Goal: Task Accomplishment & Management: Complete application form

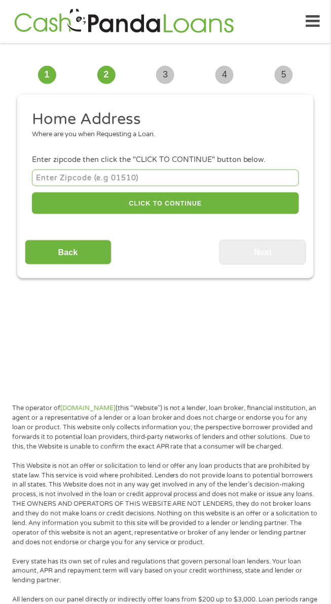
click at [75, 179] on input "number" at bounding box center [165, 178] width 267 height 17
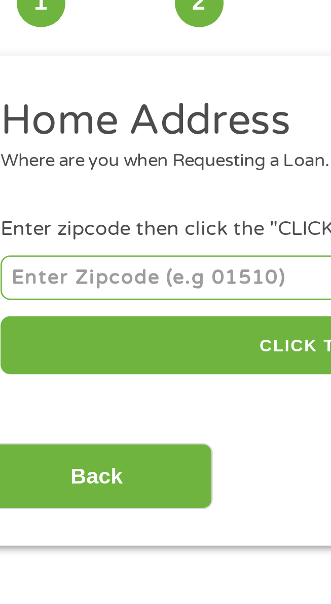
type input "43764"
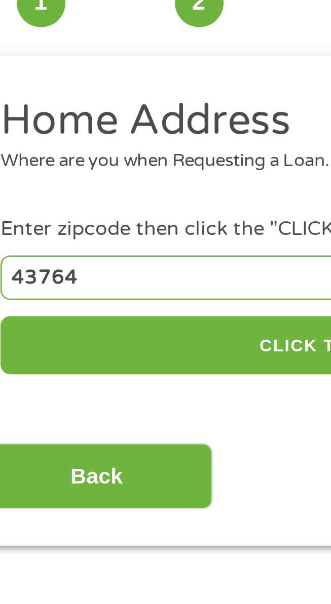
select select "[US_STATE]"
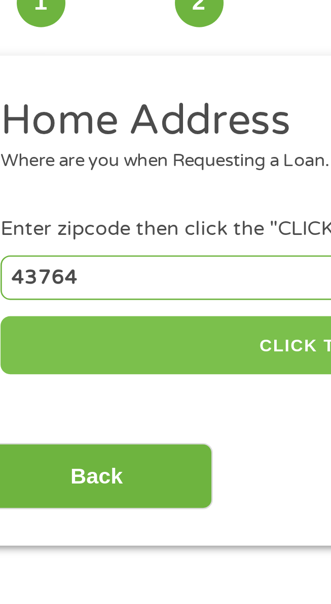
click at [128, 212] on button "CLICK TO CONTINUE" at bounding box center [165, 203] width 267 height 22
type input "43764"
type input "[GEOGRAPHIC_DATA]"
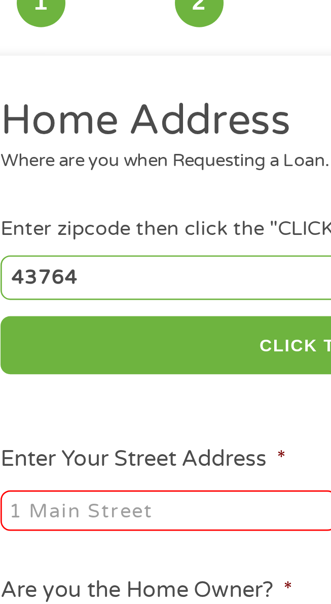
click at [109, 269] on input "Enter Your Street Address *" at bounding box center [95, 265] width 126 height 15
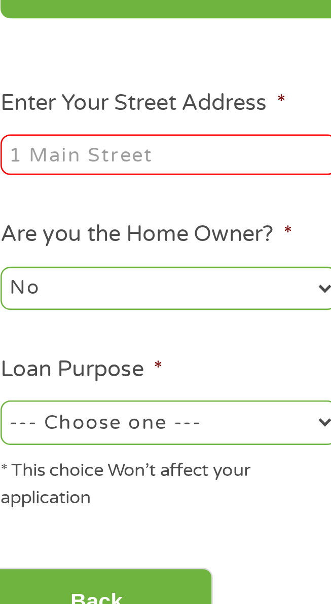
type input "[STREET_ADDRESS]"
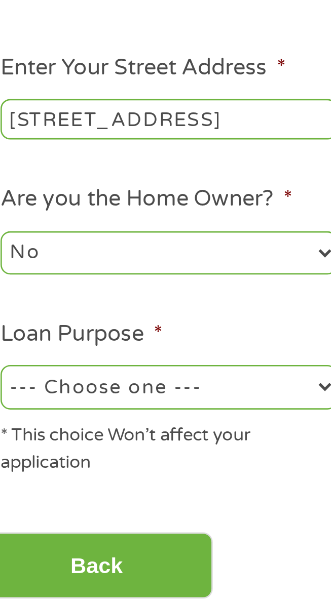
click at [117, 371] on select "--- Choose one --- Pay Bills Debt Consolidation Home Improvement Major Purchase…" at bounding box center [95, 365] width 126 height 16
select select "other"
click at [32, 360] on select "--- Choose one --- Pay Bills Debt Consolidation Home Improvement Major Purchase…" at bounding box center [95, 365] width 126 height 16
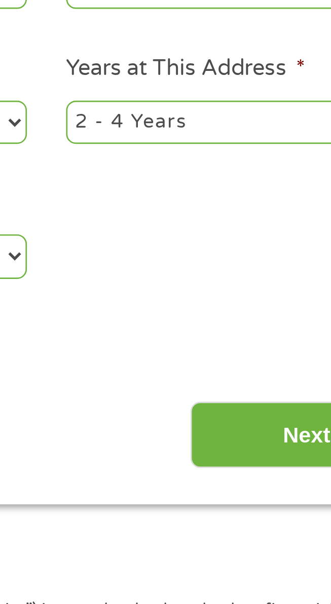
click at [254, 439] on input "Next" at bounding box center [262, 432] width 87 height 25
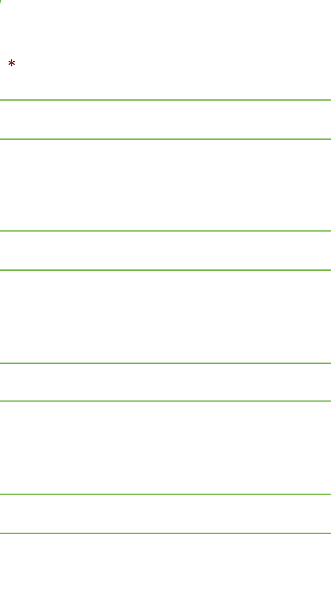
scroll to position [4, 4]
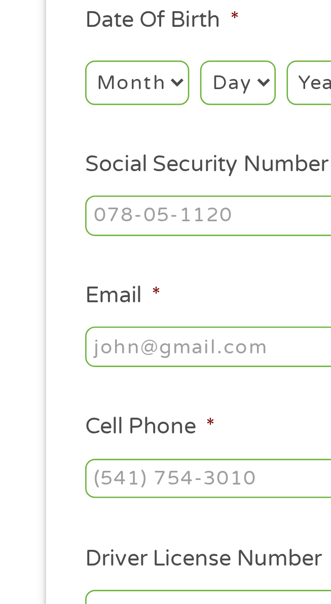
click at [44, 265] on select "Month 1 2 3 4 5 6 7 8 9 10 11 12" at bounding box center [51, 264] width 39 height 16
select select "3"
click at [32, 258] on select "Month 1 2 3 4 5 6 7 8 9 10 11 12" at bounding box center [51, 264] width 39 height 16
click at [96, 272] on select "Day 1 2 3 4 5 6 7 8 9 10 11 12 13 14 15 16 17 18 19 20 21 22 23 24 25 26 27 28 …" at bounding box center [89, 264] width 28 height 16
select select "27"
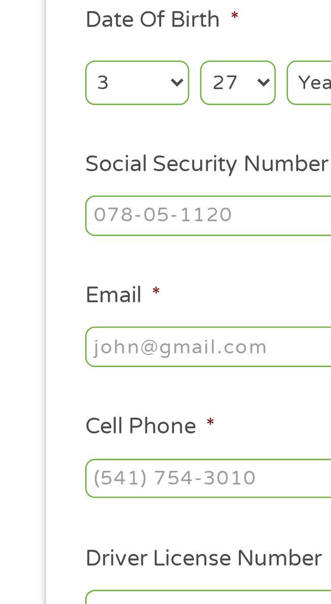
click at [75, 258] on select "Day 1 2 3 4 5 6 7 8 9 10 11 12 13 14 15 16 17 18 19 20 21 22 23 24 25 26 27 28 …" at bounding box center [89, 264] width 28 height 16
click at [116, 265] on select "Year [DATE] 2006 2005 2004 2003 2002 2001 2000 1999 1998 1997 1996 1995 1994 19…" at bounding box center [127, 264] width 41 height 16
select select "1972"
click at [107, 258] on select "Year [DATE] 2006 2005 2004 2003 2002 2001 2000 1999 1998 1997 1996 1995 1994 19…" at bounding box center [127, 264] width 41 height 16
click at [103, 316] on input "Social Security Number (SSN) *" at bounding box center [165, 314] width 267 height 15
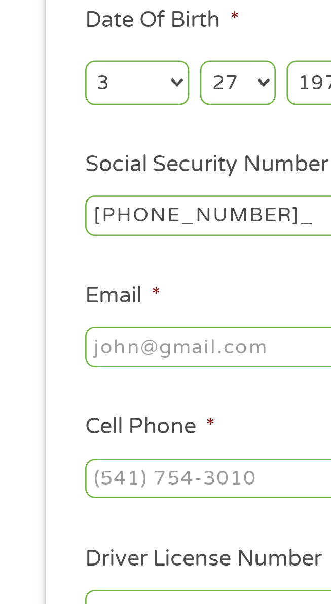
type input "300-76-4954"
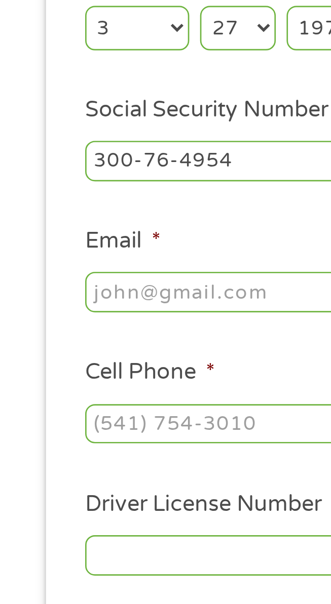
scroll to position [8, 0]
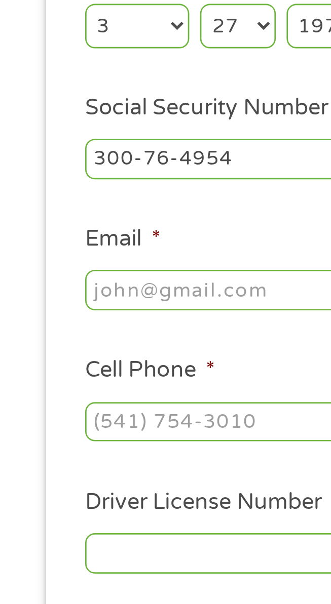
click at [91, 365] on input "Email *" at bounding box center [165, 363] width 267 height 15
type input "[EMAIL_ADDRESS][DOMAIN_NAME]"
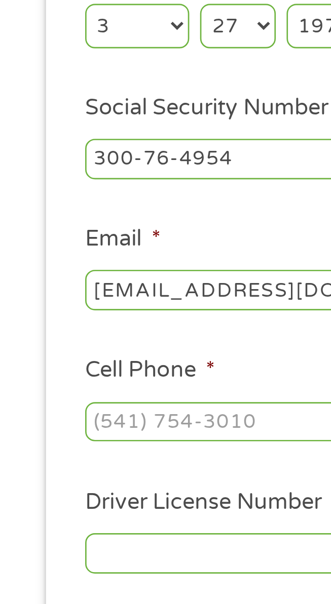
type input "[PERSON_NAME]"
type input "[PHONE_NUMBER]"
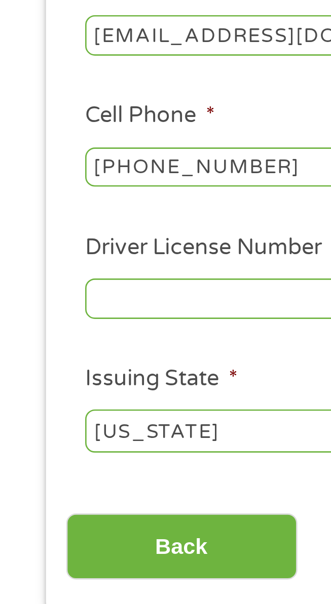
click at [102, 468] on input "Driver License Number *" at bounding box center [165, 462] width 267 height 15
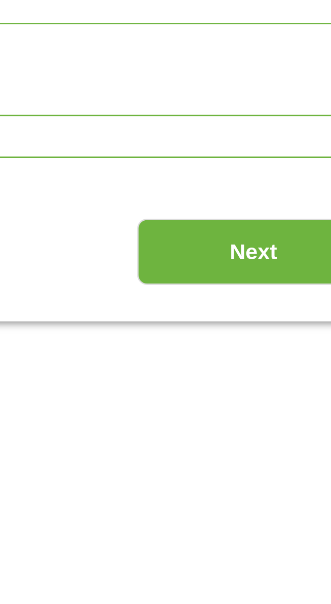
type input "RR417788"
click at [267, 566] on input "Next" at bounding box center [262, 555] width 87 height 25
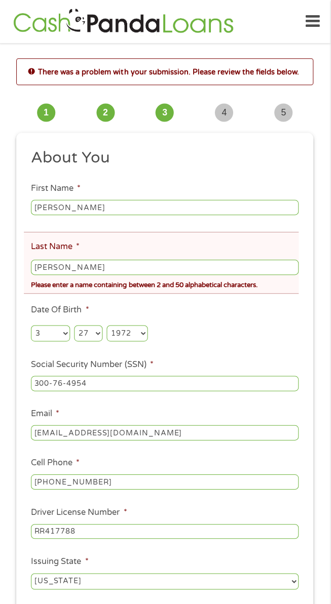
scroll to position [0, 0]
click at [83, 273] on input "[PERSON_NAME]" at bounding box center [165, 266] width 267 height 15
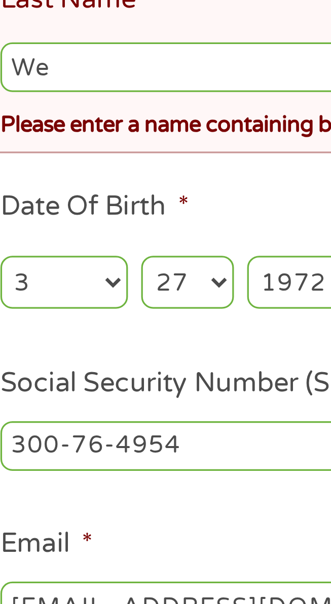
type input "W"
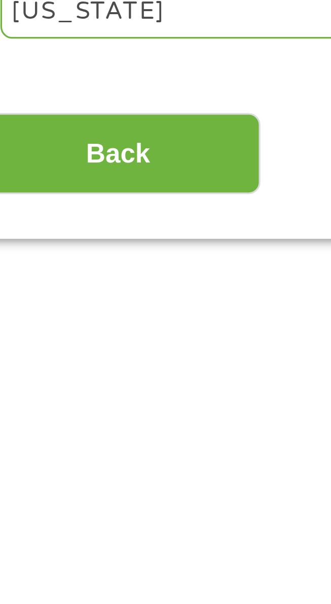
scroll to position [70, 0]
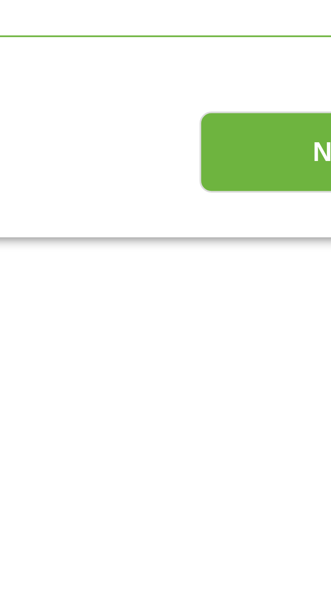
type input "[PERSON_NAME]"
click at [245, 565] on input "Next" at bounding box center [262, 553] width 87 height 25
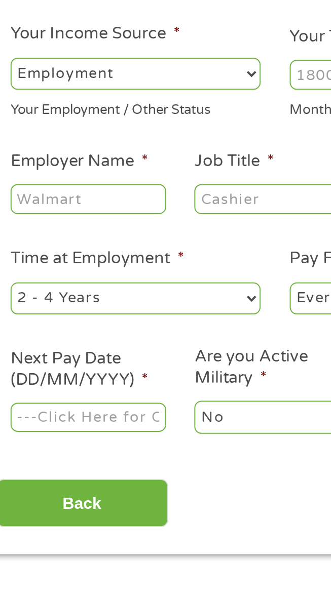
scroll to position [8, 0]
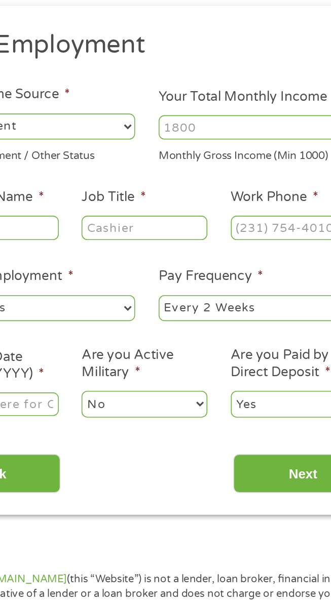
click at [243, 162] on input "Your Total Monthly Income *" at bounding box center [236, 162] width 126 height 15
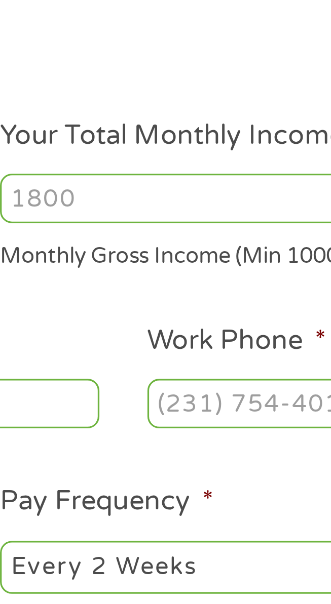
click at [203, 164] on input "Your Total Monthly Income *" at bounding box center [236, 162] width 126 height 15
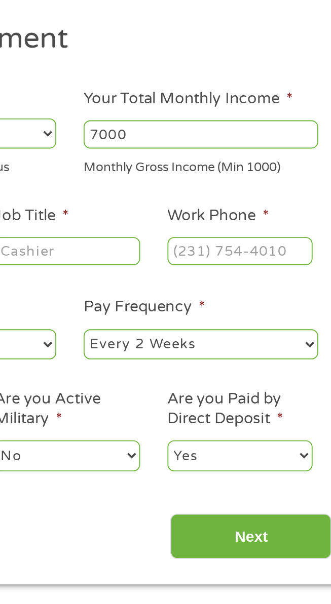
type input "7000"
click at [259, 230] on input "Work Phone *" at bounding box center [257, 225] width 78 height 15
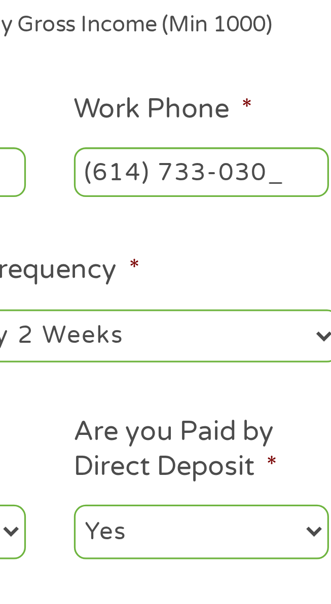
type input "[PHONE_NUMBER]"
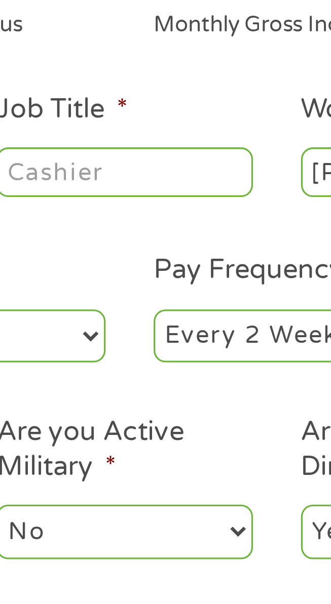
click at [141, 227] on input "Job Title *" at bounding box center [164, 225] width 78 height 15
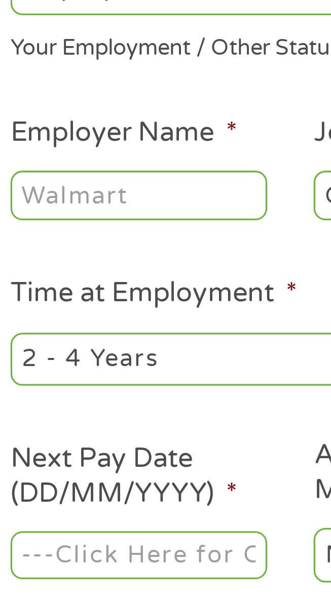
type input "Concrete Finisher"
click at [52, 227] on input "Employer Name *" at bounding box center [71, 225] width 78 height 15
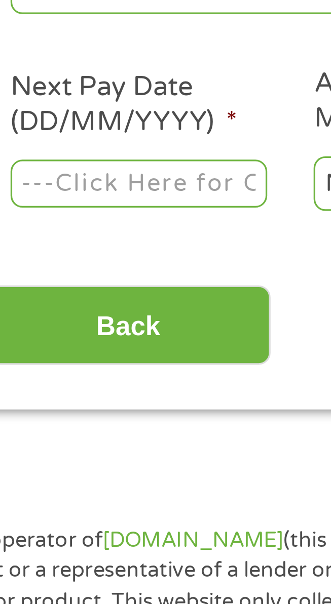
type input "Lithko contractors"
click at [48, 340] on input "Next Pay Date (DD/MM/YYYY) *" at bounding box center [71, 336] width 78 height 15
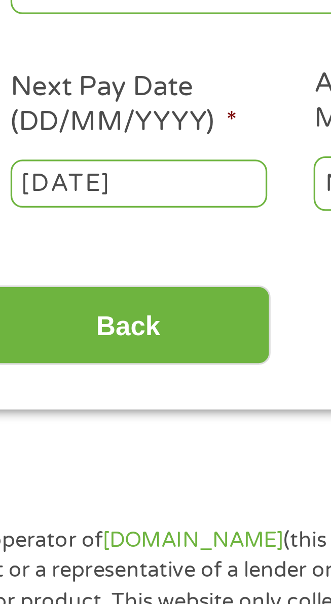
click at [43, 342] on input "[DATE]" at bounding box center [71, 336] width 78 height 15
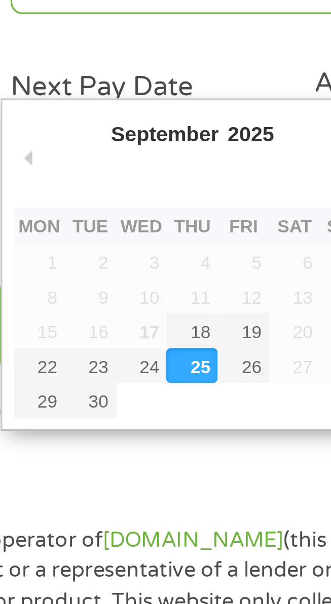
type input "[DATE]"
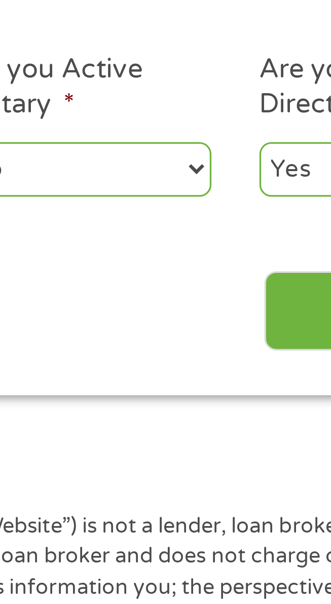
click at [225, 388] on input "Next" at bounding box center [262, 379] width 87 height 25
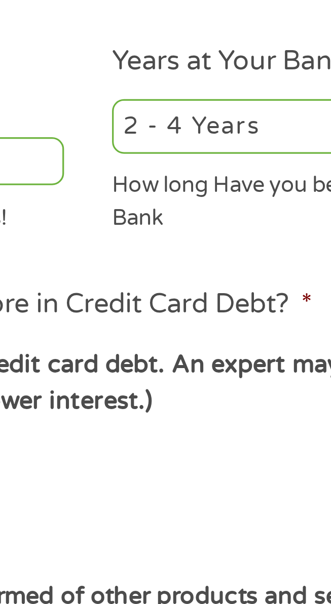
scroll to position [4, 4]
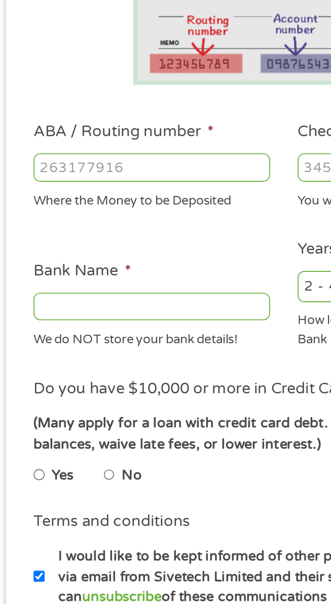
click at [46, 258] on input "ABA / Routing number *" at bounding box center [95, 259] width 126 height 15
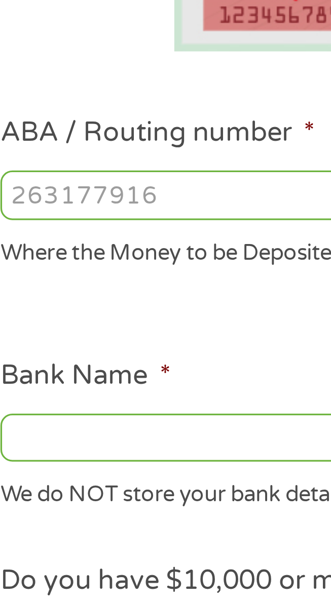
type input "031101279"
type input "THE BANCORP BANK"
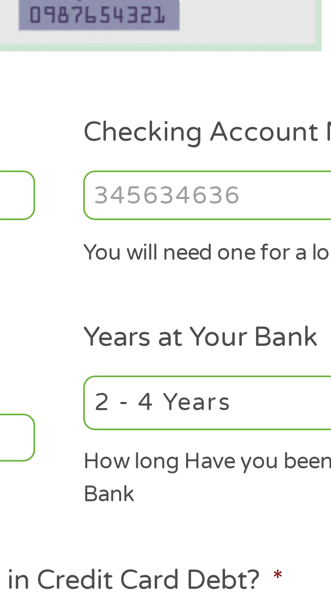
type input "031101279"
click at [205, 256] on input "Checking Account Number *" at bounding box center [236, 259] width 126 height 15
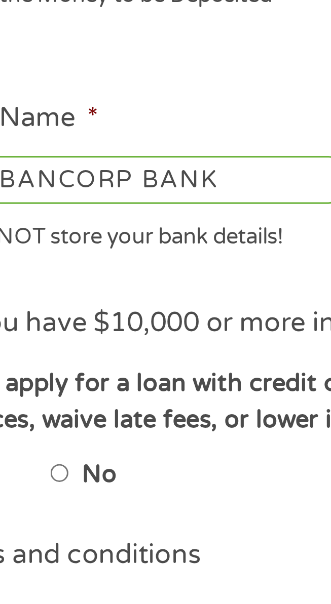
type input "766158755534"
click at [67, 336] on input "THE BANCORP BANK" at bounding box center [95, 333] width 126 height 15
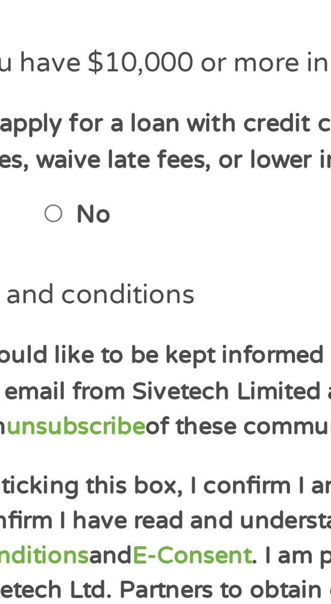
click at [71, 427] on input "No" at bounding box center [72, 423] width 6 height 12
radio input "true"
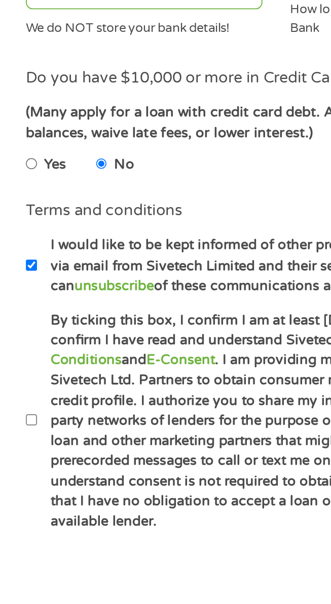
scroll to position [36, 0]
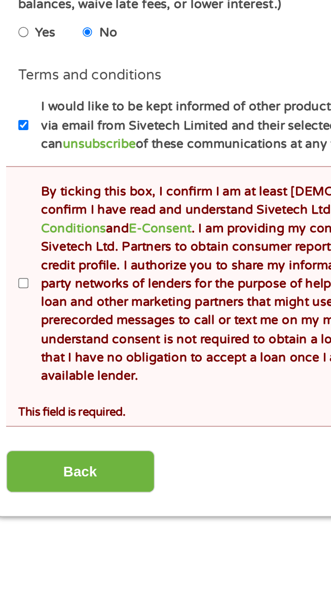
scroll to position [176, 0]
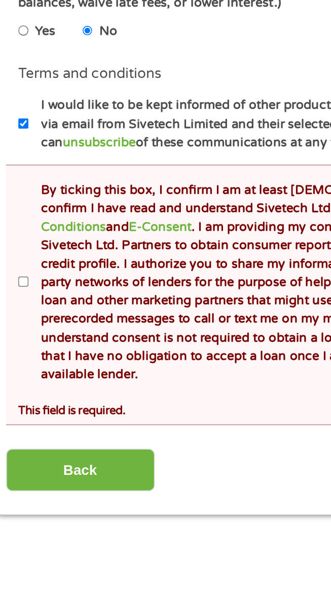
click at [35, 441] on input "By ticking this box, I confirm I am at least [DEMOGRAPHIC_DATA]. I confirm I ha…" at bounding box center [35, 439] width 6 height 12
checkbox input "true"
click at [46, 542] on input "Back" at bounding box center [68, 548] width 87 height 25
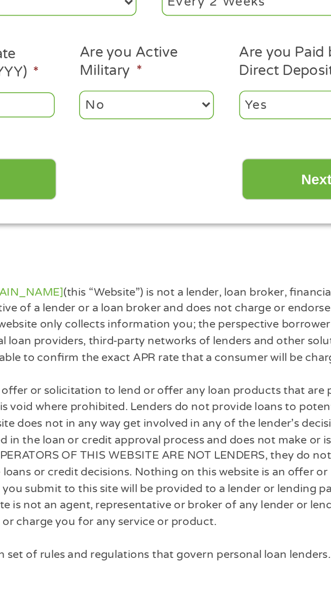
scroll to position [8, 0]
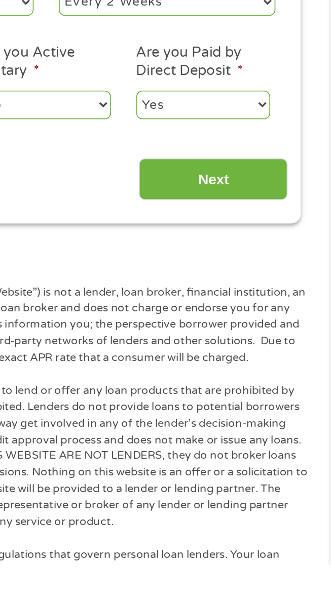
click at [240, 384] on input "Next" at bounding box center [262, 379] width 87 height 25
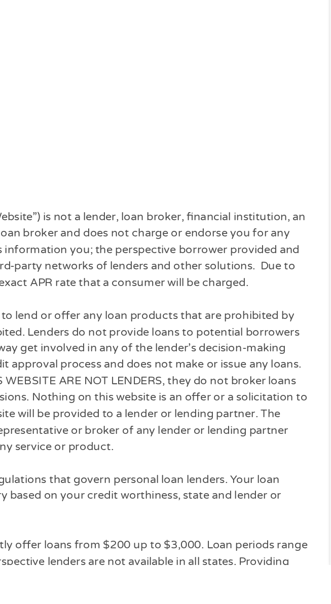
scroll to position [4, 4]
click at [279, 553] on p "Every state has its own set of rules and regulations that govern personal loan …" at bounding box center [165, 564] width 306 height 29
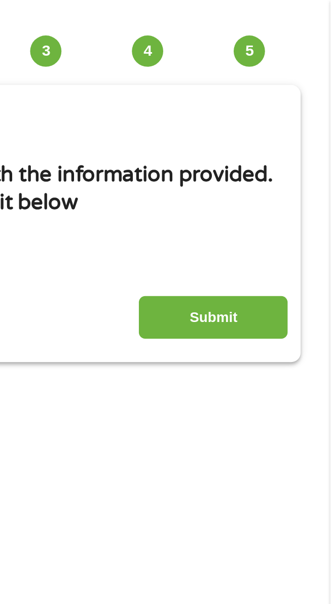
scroll to position [45, 0]
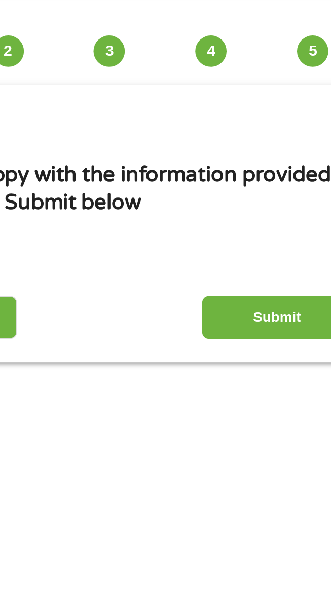
click at [262, 190] on input "Submit" at bounding box center [262, 185] width 87 height 25
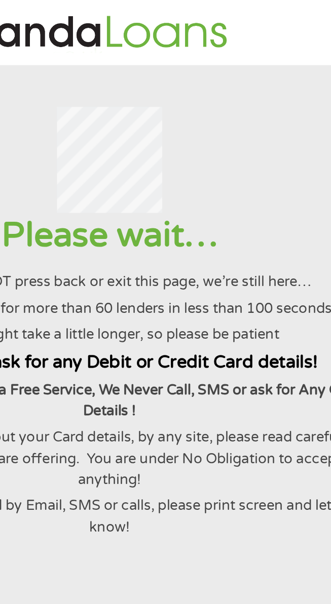
scroll to position [0, 0]
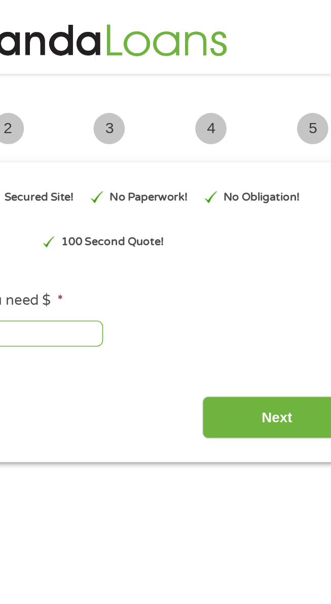
type input "EAIaIQobChMI-teq-dXgjwMVsVj_AR2mVi-rEAAYAiAAEgKlkfD_BwE"
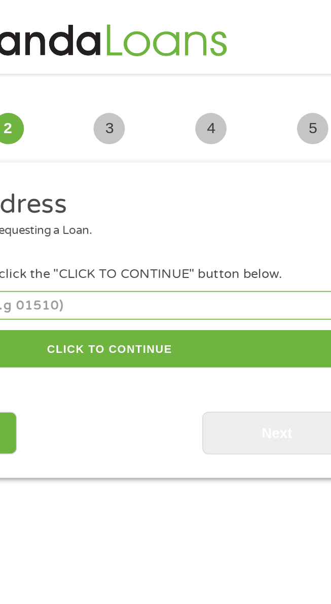
scroll to position [8, 0]
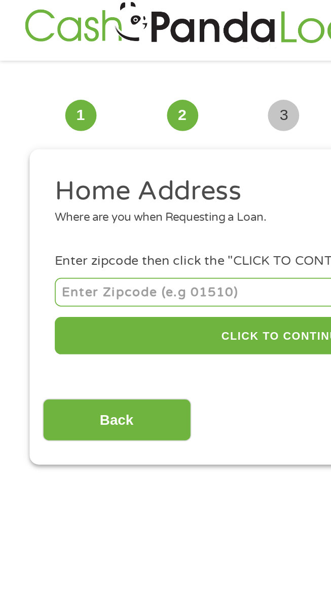
click at [143, 170] on input "number" at bounding box center [165, 170] width 267 height 17
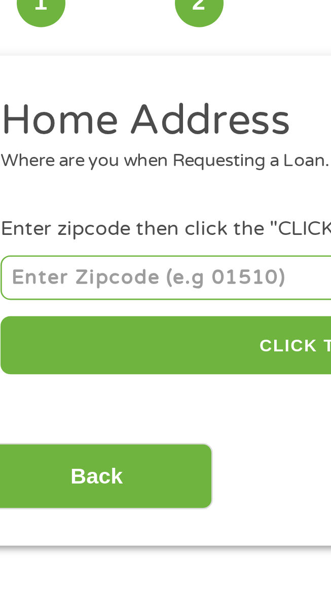
type input "43764"
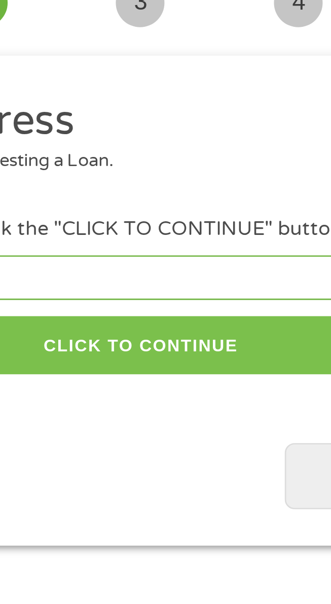
click at [200, 202] on button "CLICK TO CONTINUE" at bounding box center [165, 196] width 267 height 22
type input "43764"
type input "[GEOGRAPHIC_DATA]"
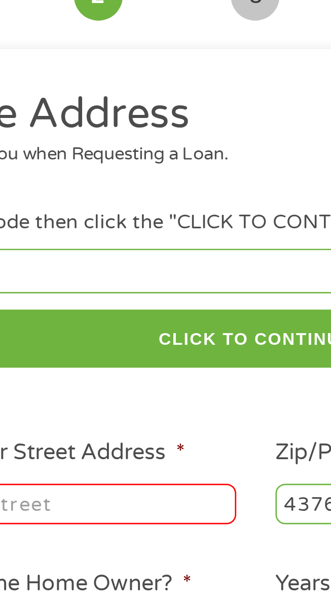
click at [136, 263] on input "Enter Your Street Address *" at bounding box center [95, 257] width 126 height 15
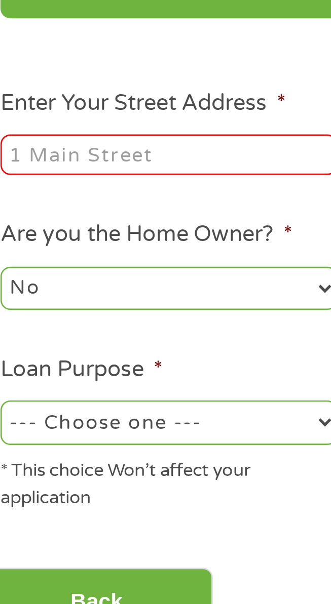
type input "[STREET_ADDRESS]"
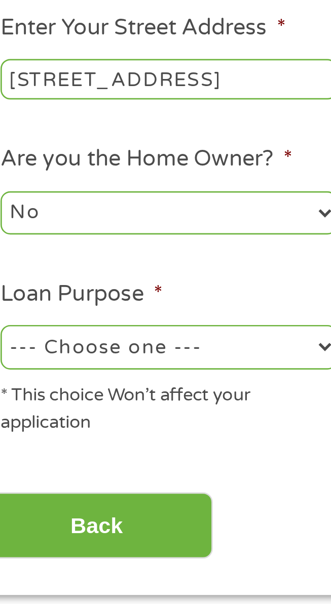
click at [116, 365] on select "--- Choose one --- Pay Bills Debt Consolidation Home Improvement Major Purchase…" at bounding box center [95, 358] width 126 height 16
select select "other"
click at [32, 352] on select "--- Choose one --- Pay Bills Debt Consolidation Home Improvement Major Purchase…" at bounding box center [95, 358] width 126 height 16
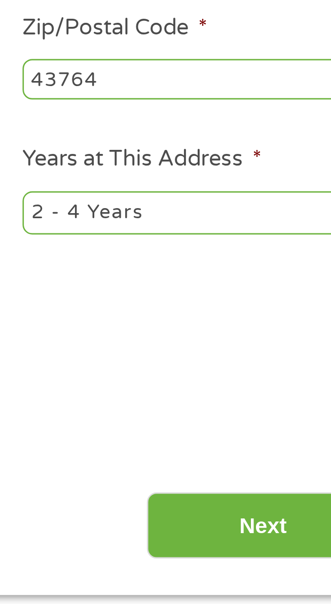
click at [250, 419] on input "Next" at bounding box center [262, 425] width 87 height 25
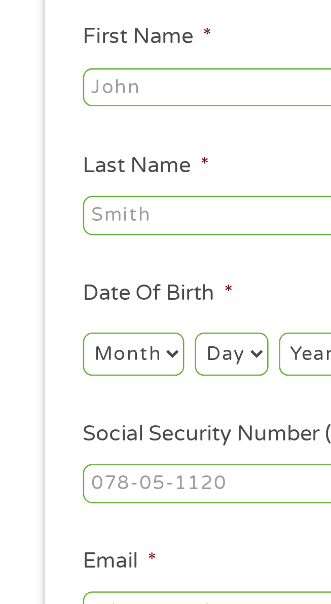
click at [89, 166] on input "First Name *" at bounding box center [165, 161] width 267 height 15
type input "[PERSON_NAME]"
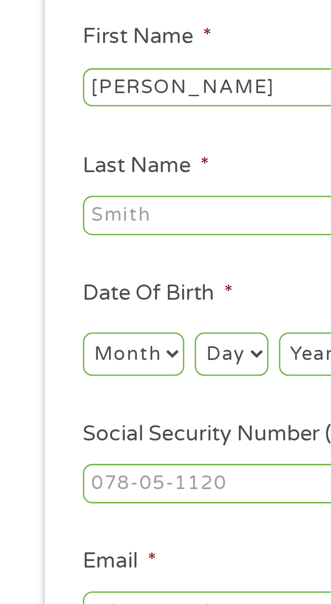
type input "[PERSON_NAME]"
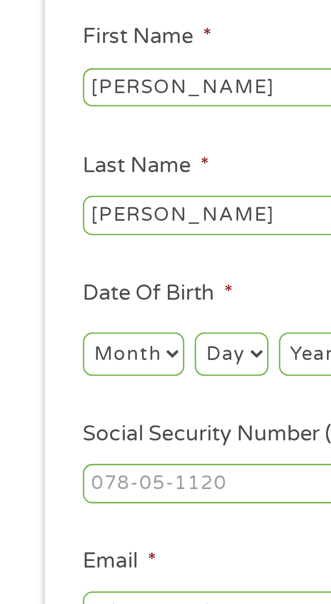
type input "[EMAIL_ADDRESS][DOMAIN_NAME]"
type input "[PHONE_NUMBER]"
click at [41, 263] on select "Month 1 2 3 4 5 6 7 8 9 10 11 12" at bounding box center [51, 264] width 39 height 16
select select "3"
click at [32, 258] on select "Month 1 2 3 4 5 6 7 8 9 10 11 12" at bounding box center [51, 264] width 39 height 16
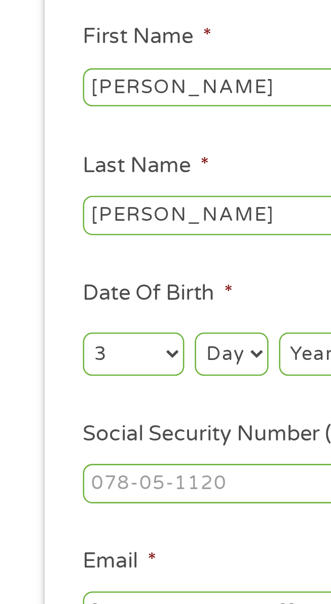
click at [91, 267] on select "Day 1 2 3 4 5 6 7 8 9 10 11 12 13 14 15 16 17 18 19 20 21 22 23 24 25 26 27 28 …" at bounding box center [89, 264] width 28 height 16
select select "27"
click at [75, 258] on select "Day 1 2 3 4 5 6 7 8 9 10 11 12 13 14 15 16 17 18 19 20 21 22 23 24 25 26 27 28 …" at bounding box center [89, 264] width 28 height 16
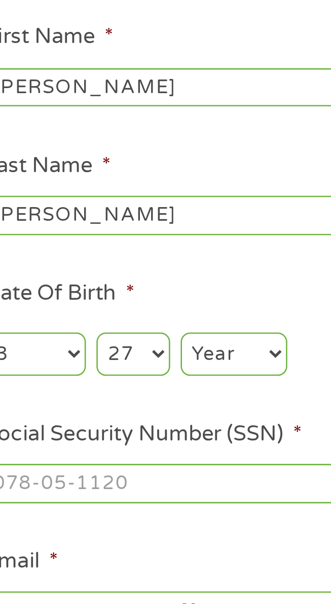
click at [132, 270] on select "Year [DATE] 2006 2005 2004 2003 2002 2001 2000 1999 1998 1997 1996 1995 1994 19…" at bounding box center [127, 264] width 41 height 16
select select "1972"
click at [107, 258] on select "Year [DATE] 2006 2005 2004 2003 2002 2001 2000 1999 1998 1997 1996 1995 1994 19…" at bounding box center [127, 264] width 41 height 16
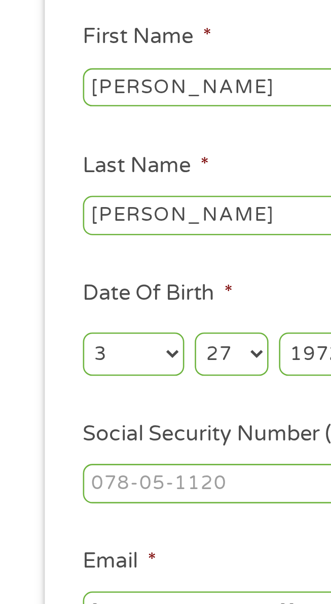
click at [85, 317] on input "Social Security Number (SSN) *" at bounding box center [165, 314] width 267 height 15
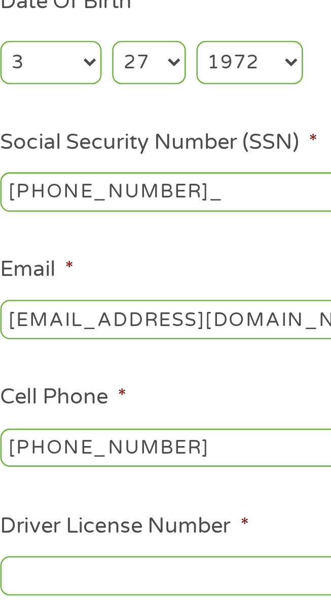
type input "300-76-4954"
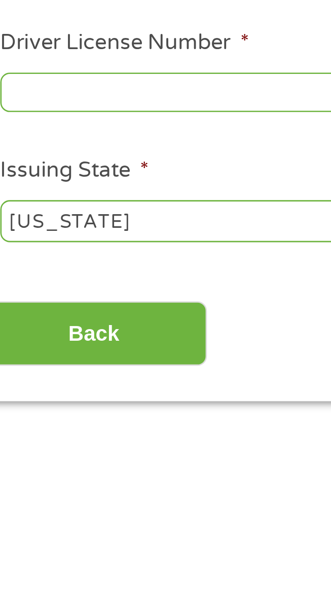
click at [54, 465] on input "Driver License Number *" at bounding box center [165, 462] width 267 height 15
type input "b"
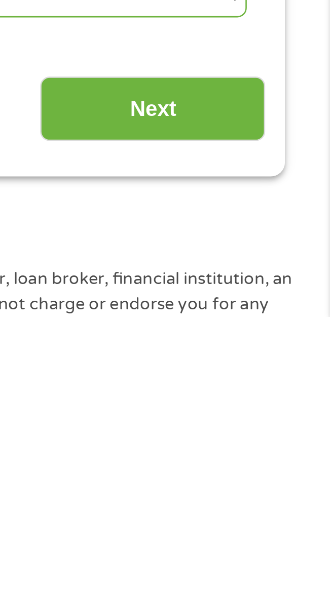
type input "RR417788"
click at [255, 532] on input "Next" at bounding box center [262, 523] width 87 height 25
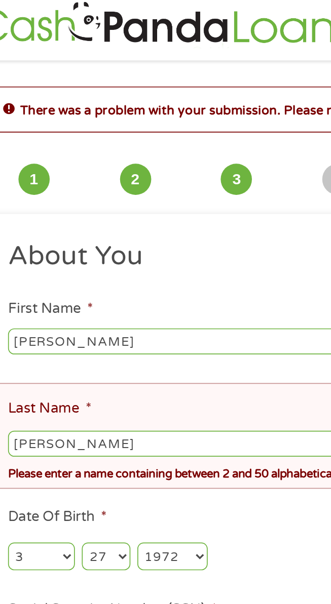
click at [108, 262] on input "[PERSON_NAME]" at bounding box center [165, 259] width 267 height 15
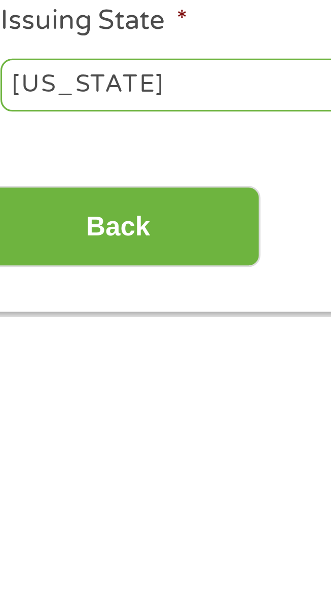
scroll to position [47, 0]
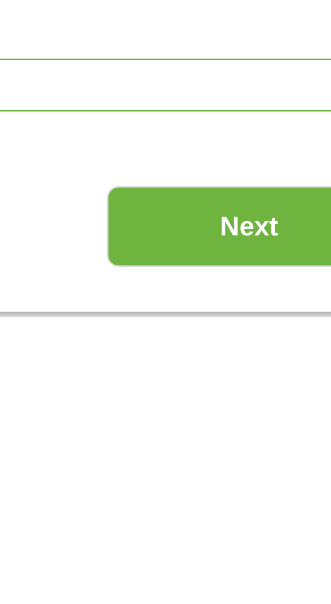
type input "[PERSON_NAME]"
click at [266, 589] on input "Next" at bounding box center [262, 576] width 87 height 25
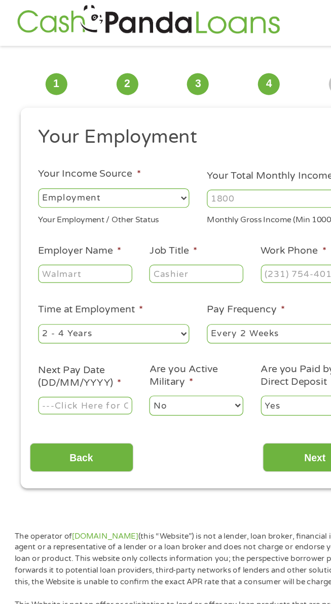
scroll to position [0, 0]
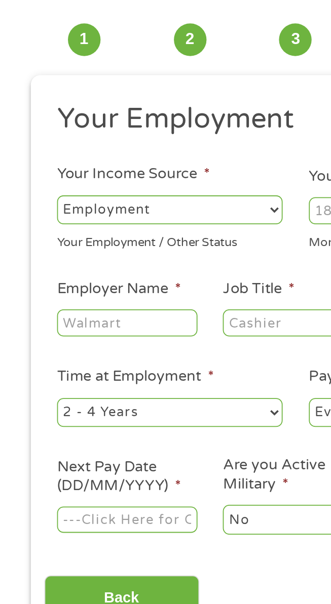
click at [65, 175] on select "--- Choose one --- Employment Self Employed Benefits" at bounding box center [95, 170] width 126 height 16
click at [46, 235] on input "Employer Name *" at bounding box center [71, 233] width 78 height 15
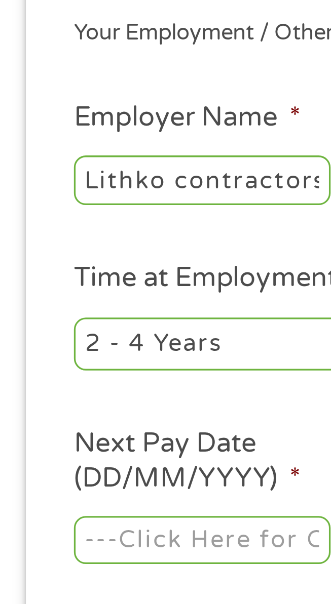
scroll to position [0, 3]
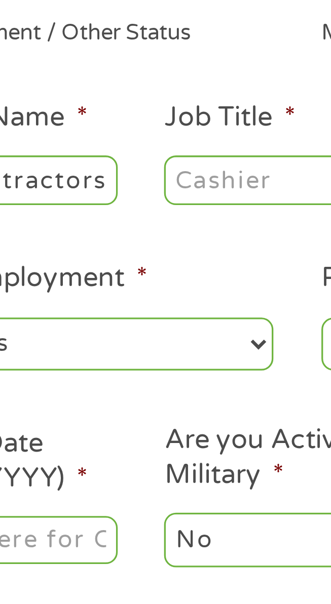
type input "Lithko contractors"
click at [137, 234] on input "Job Title *" at bounding box center [164, 233] width 78 height 15
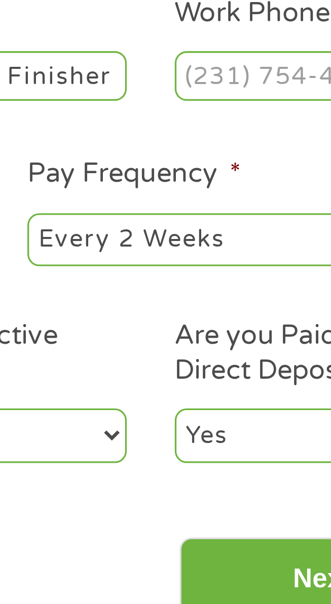
type input "Concrete Finisher"
click at [200, 285] on select "--- Choose one --- Every 2 Weeks Every Week Monthly Semi-Monthly" at bounding box center [236, 283] width 126 height 16
select select "weekly"
click at [173, 276] on select "--- Choose one --- Every 2 Weeks Every Week Monthly Semi-Monthly" at bounding box center [236, 283] width 126 height 16
click at [240, 345] on select "Yes No" at bounding box center [257, 343] width 78 height 16
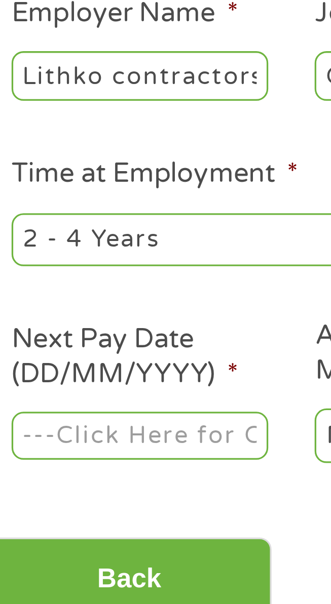
click at [81, 344] on input "Next Pay Date (DD/MM/YYYY) *" at bounding box center [71, 343] width 78 height 15
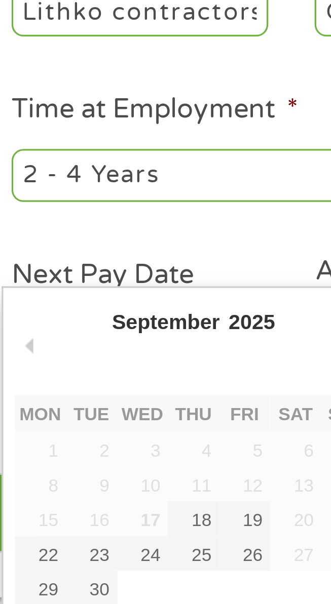
type input "[DATE]"
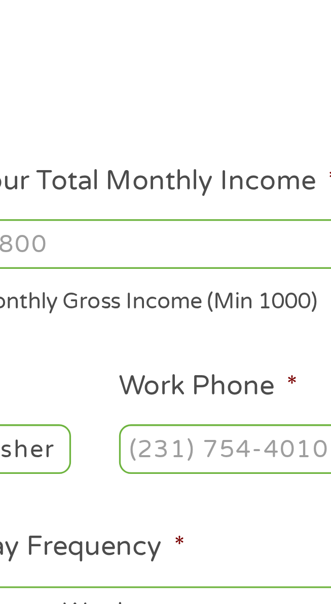
click at [246, 234] on input "Work Phone *" at bounding box center [257, 233] width 78 height 15
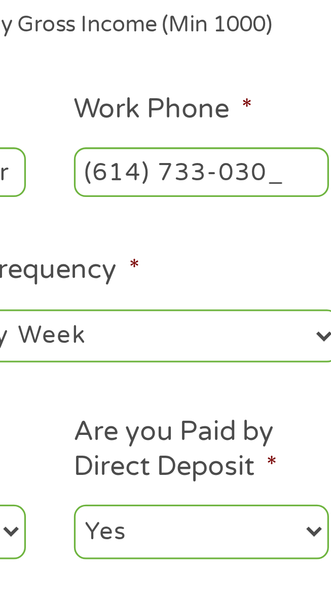
type input "[PHONE_NUMBER]"
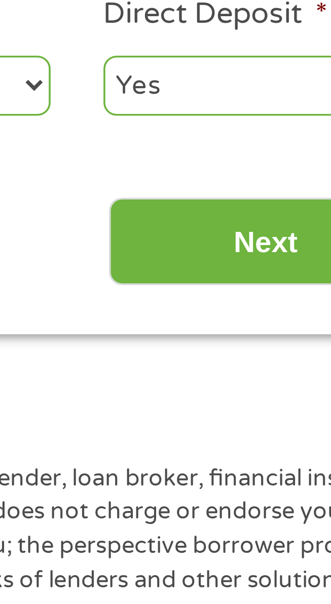
click at [258, 394] on input "Next" at bounding box center [262, 387] width 87 height 25
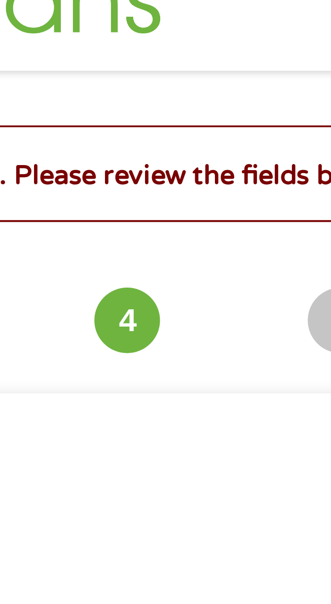
scroll to position [8, 0]
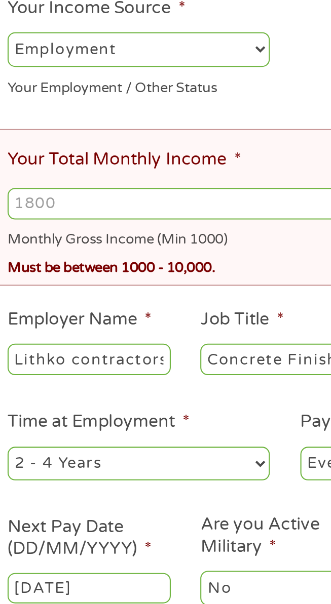
click at [137, 279] on input "Your Total Monthly Income *" at bounding box center [165, 274] width 267 height 15
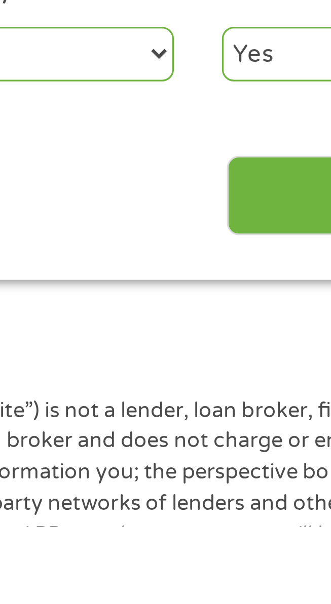
type input "7000"
click at [232, 512] on input "Next" at bounding box center [262, 503] width 87 height 25
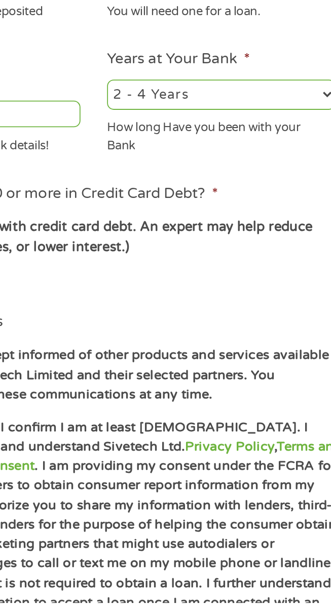
scroll to position [7, 0]
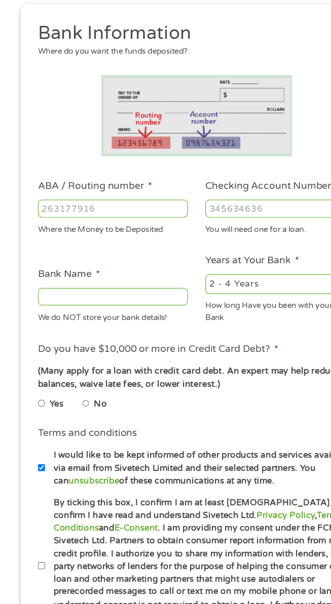
click at [72, 262] on input "ABA / Routing number *" at bounding box center [95, 260] width 126 height 15
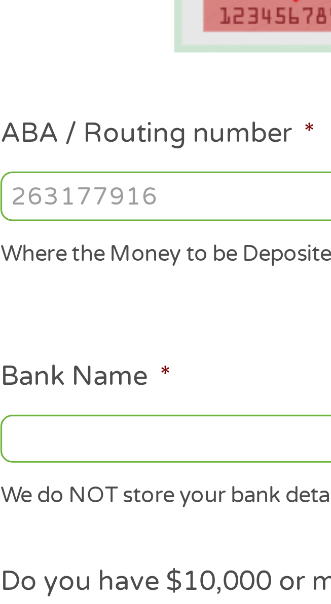
type input "031101279"
type input "THE BANCORP BANK"
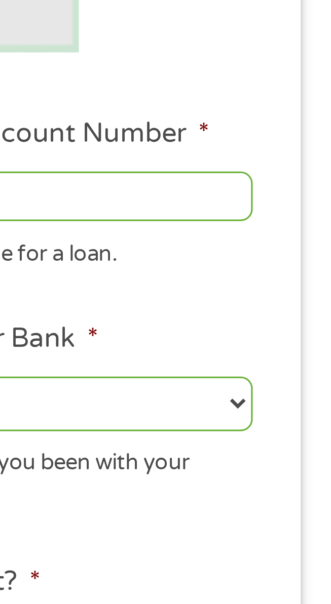
type input "031101279"
click at [258, 263] on input "Checking Account Number *" at bounding box center [236, 260] width 126 height 15
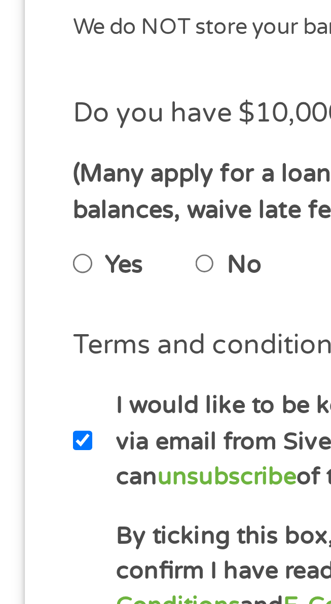
type input "766158755534"
click at [88, 445] on label "Terms and conditions" at bounding box center [74, 449] width 84 height 11
click at [75, 426] on input "No" at bounding box center [72, 424] width 6 height 12
radio input "true"
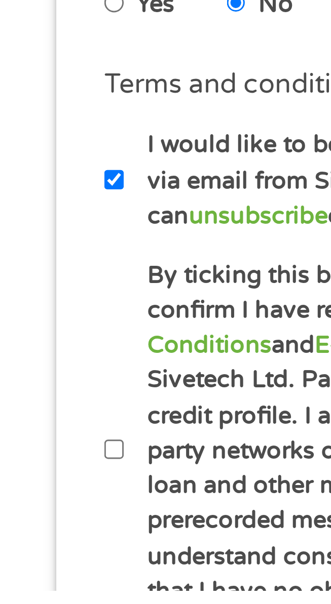
click at [38, 559] on input "By ticking this box, I confirm I am at least [DEMOGRAPHIC_DATA]. I confirm I ha…" at bounding box center [35, 561] width 6 height 12
checkbox input "true"
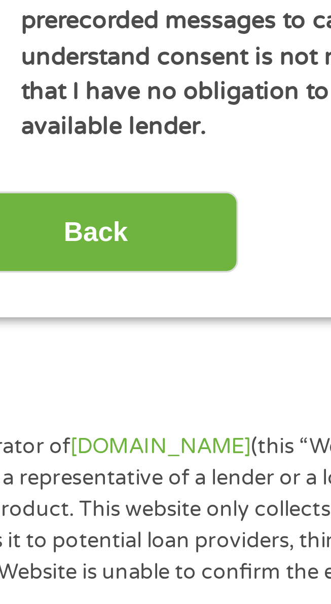
scroll to position [183, 0]
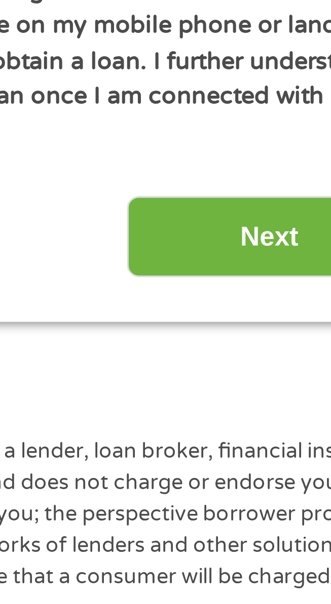
click at [257, 469] on input "Next" at bounding box center [262, 470] width 87 height 25
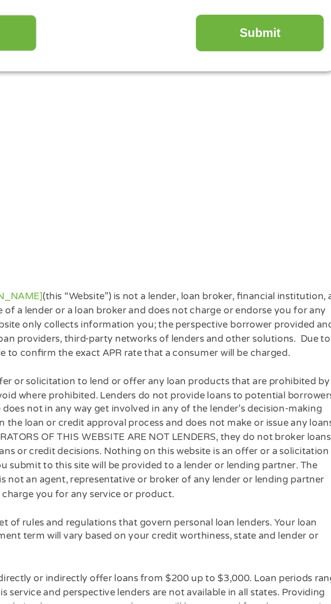
scroll to position [12, 0]
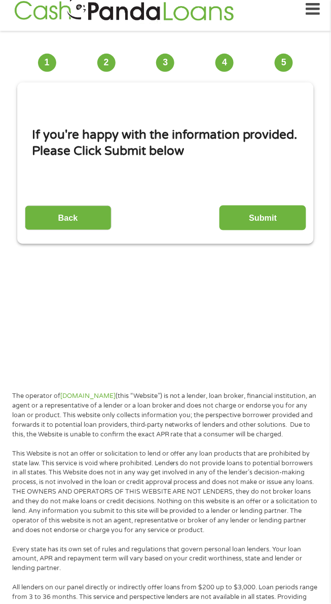
click at [273, 221] on input "Submit" at bounding box center [262, 218] width 87 height 25
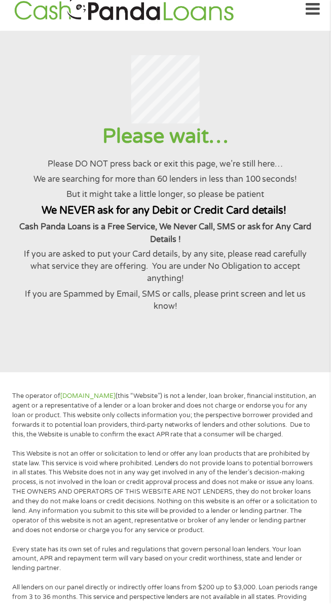
scroll to position [0, 0]
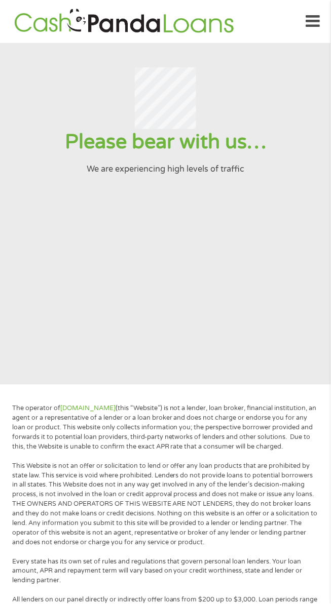
click at [305, 431] on p "The operator of Cashpandaloans.com (this “Website”) is not a lender, loan broke…" at bounding box center [165, 428] width 306 height 48
